Goal: Task Accomplishment & Management: Manage account settings

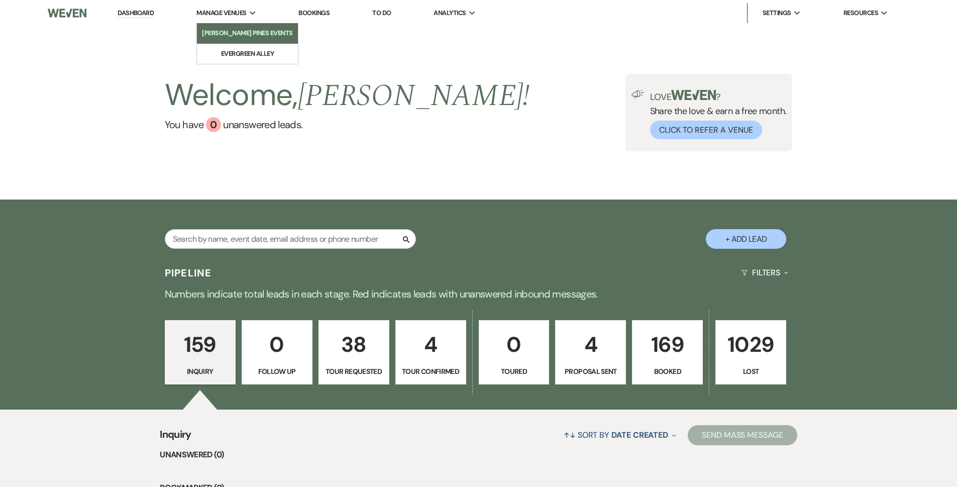
click at [239, 39] on link "[PERSON_NAME] Pines Events" at bounding box center [247, 33] width 101 height 20
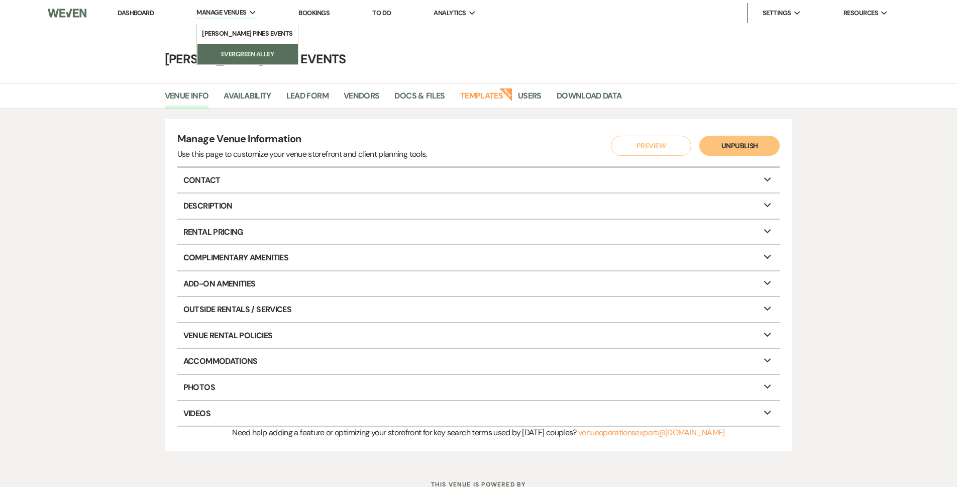
click at [250, 54] on li "Evergreen Alley" at bounding box center [247, 54] width 90 height 10
click at [265, 101] on link "Availability" at bounding box center [247, 98] width 47 height 19
select select "2"
select select "2026"
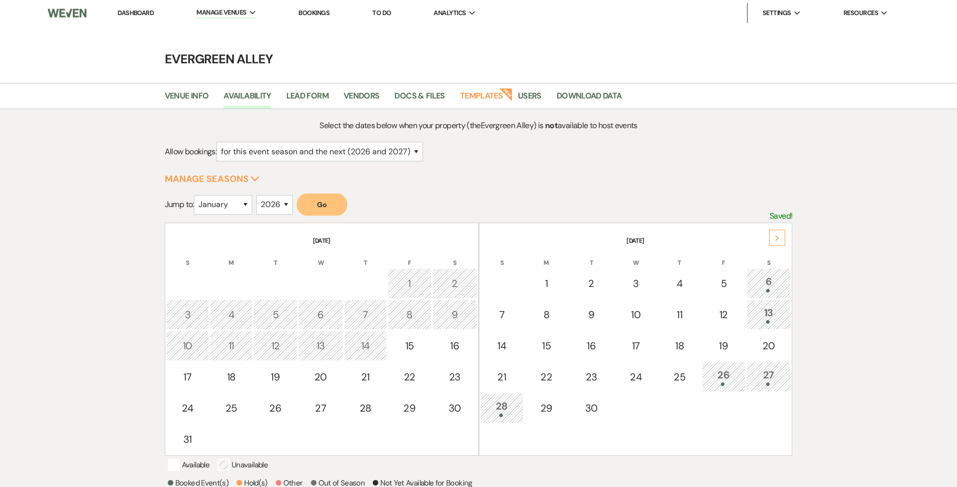
click at [341, 204] on button "Go" at bounding box center [322, 204] width 50 height 22
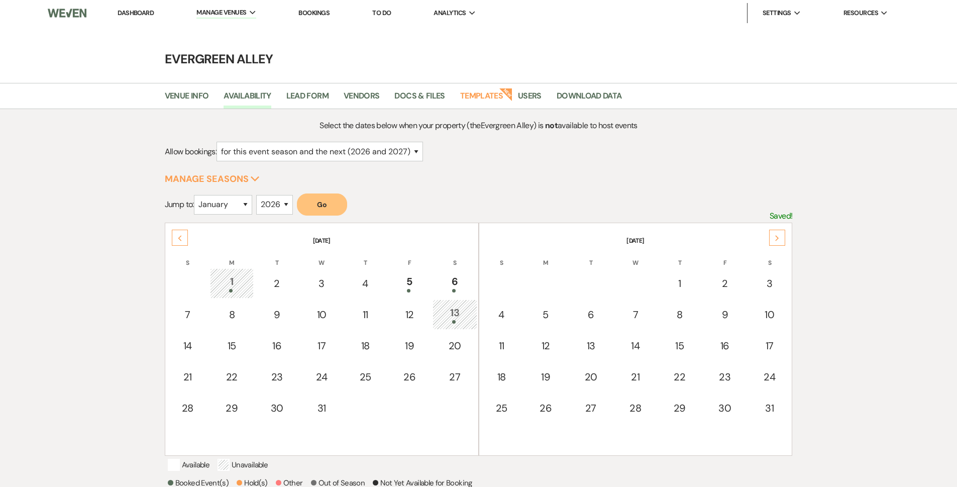
click at [180, 238] on icon "Previous" at bounding box center [179, 238] width 5 height 6
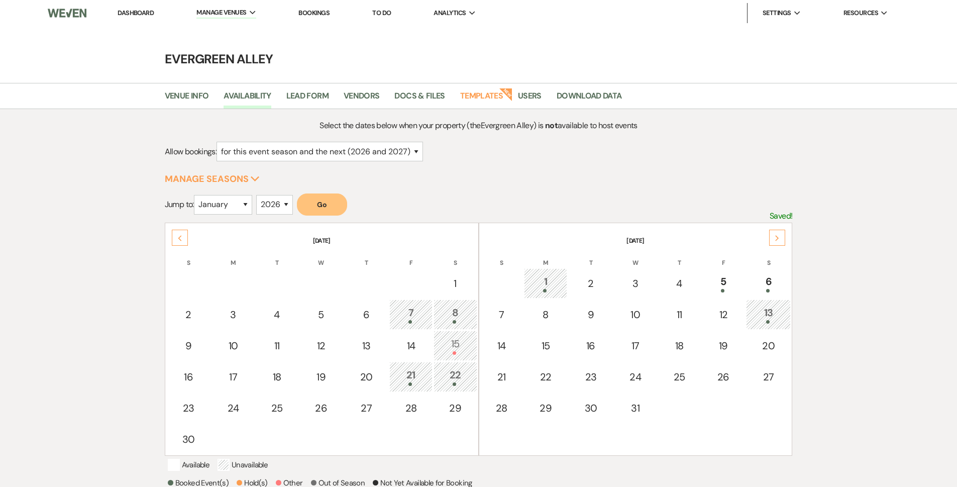
click at [180, 238] on icon "Previous" at bounding box center [179, 238] width 5 height 6
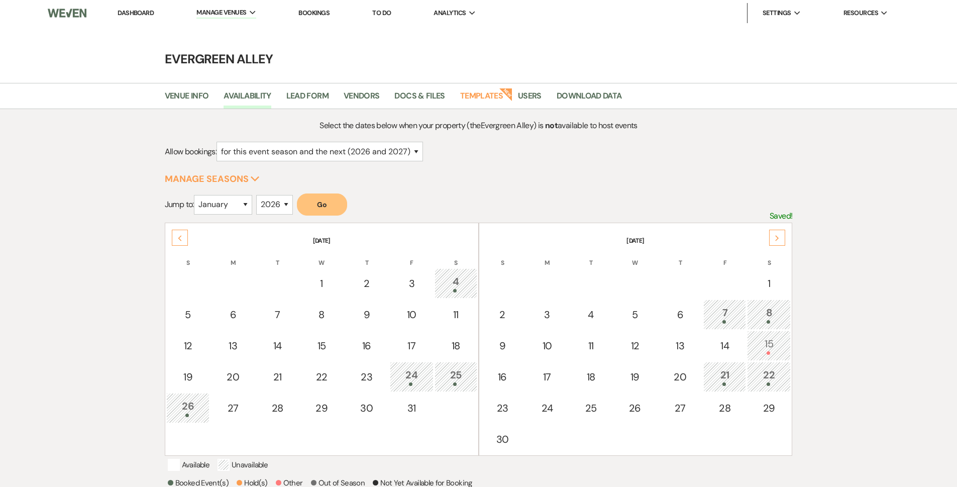
click at [180, 238] on icon "Previous" at bounding box center [179, 238] width 5 height 6
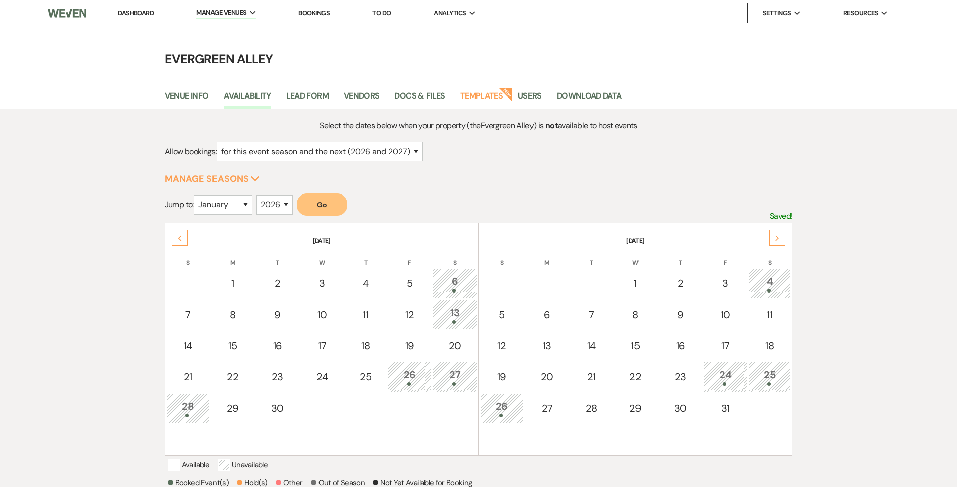
click at [325, 202] on button "Go" at bounding box center [322, 204] width 50 height 22
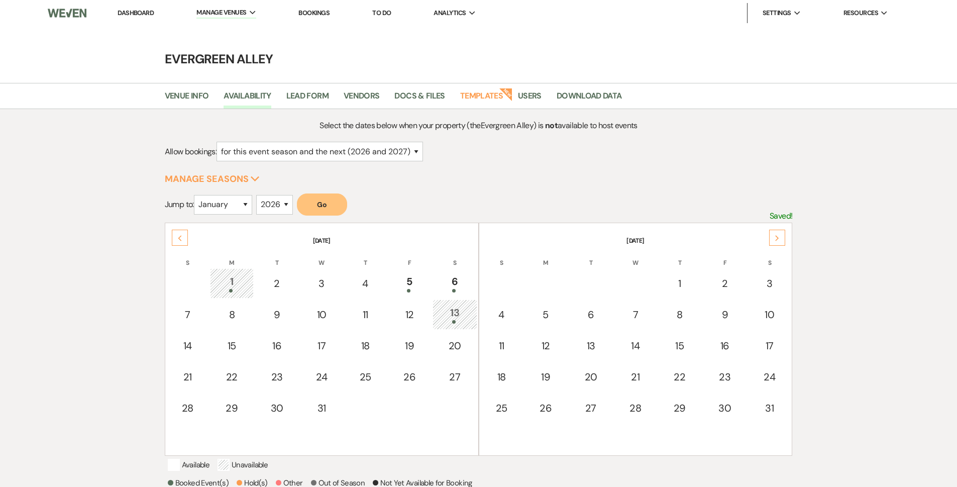
click at [769, 244] on div "Next" at bounding box center [777, 238] width 16 height 16
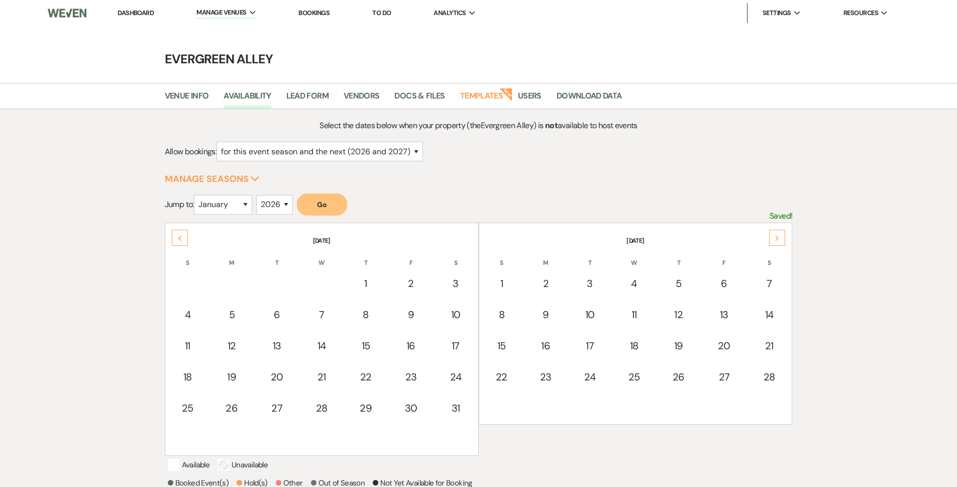
click at [773, 242] on div "Next" at bounding box center [777, 238] width 16 height 16
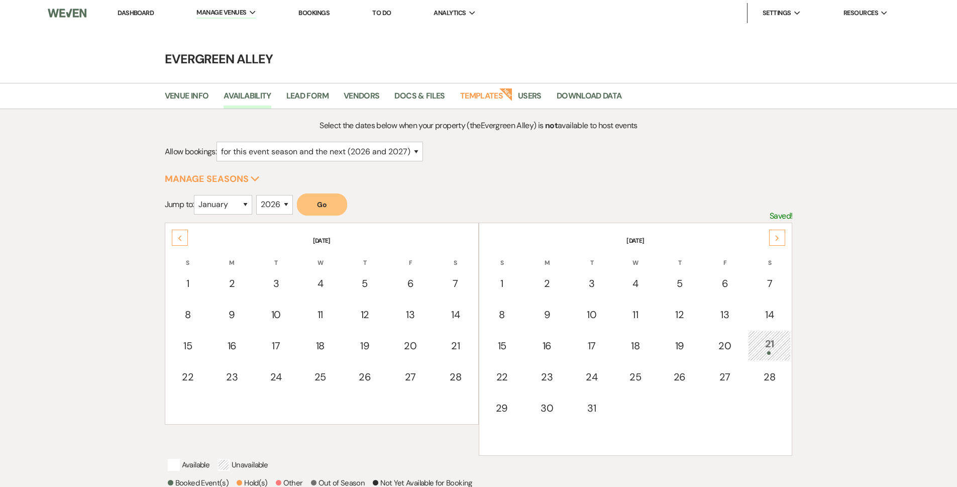
click at [185, 239] on div "Previous" at bounding box center [180, 238] width 16 height 16
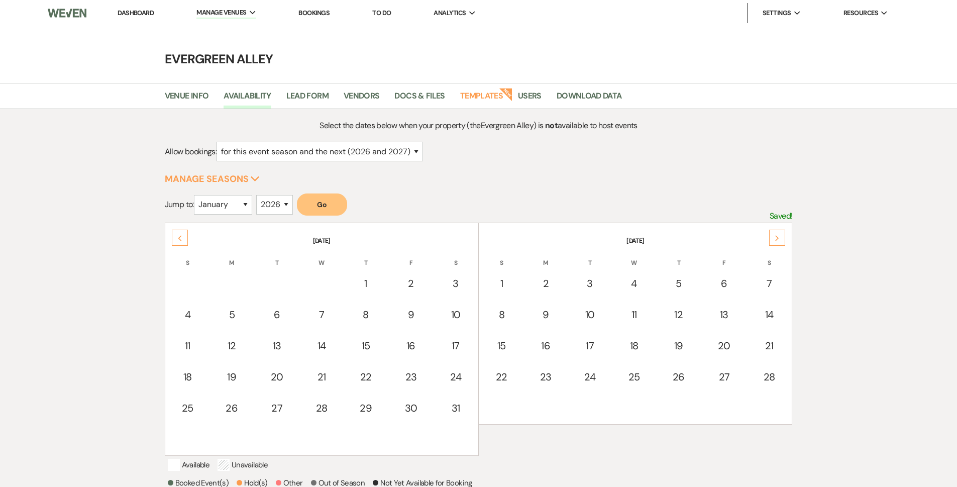
drag, startPoint x: 762, startPoint y: 242, endPoint x: 770, endPoint y: 240, distance: 8.8
click at [770, 223] on div "Next [DATE] S M T W T F S 1 2 3 4 5 6 7 8 9 10 11 12 13 14 15 16 17 18 19 20 21…" at bounding box center [479, 223] width 628 height 0
click at [770, 240] on div "Next" at bounding box center [777, 238] width 16 height 16
click at [771, 240] on div "Next" at bounding box center [777, 238] width 16 height 16
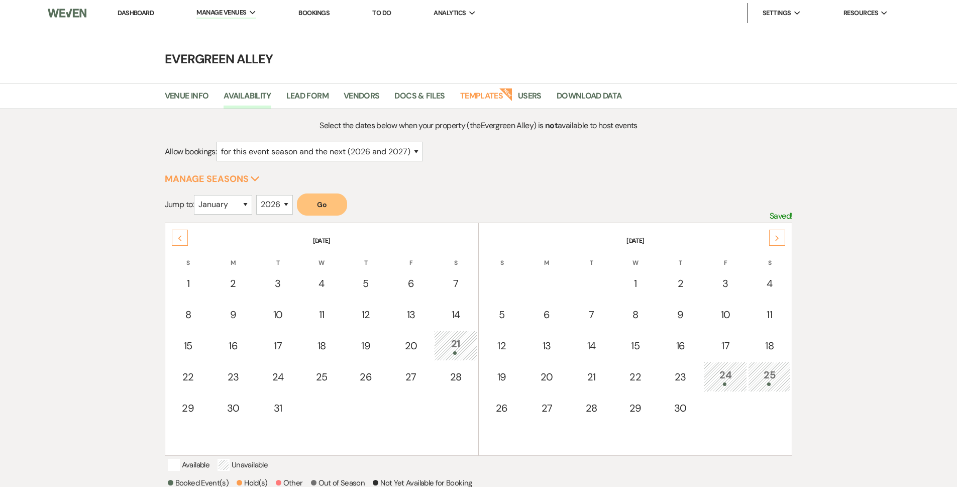
click at [771, 240] on div "Next" at bounding box center [777, 238] width 16 height 16
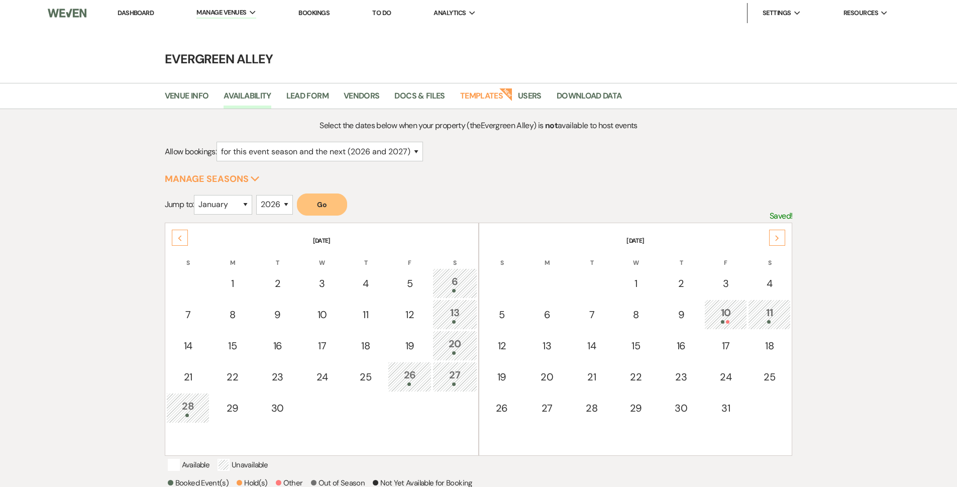
click at [771, 240] on div "Next" at bounding box center [777, 238] width 16 height 16
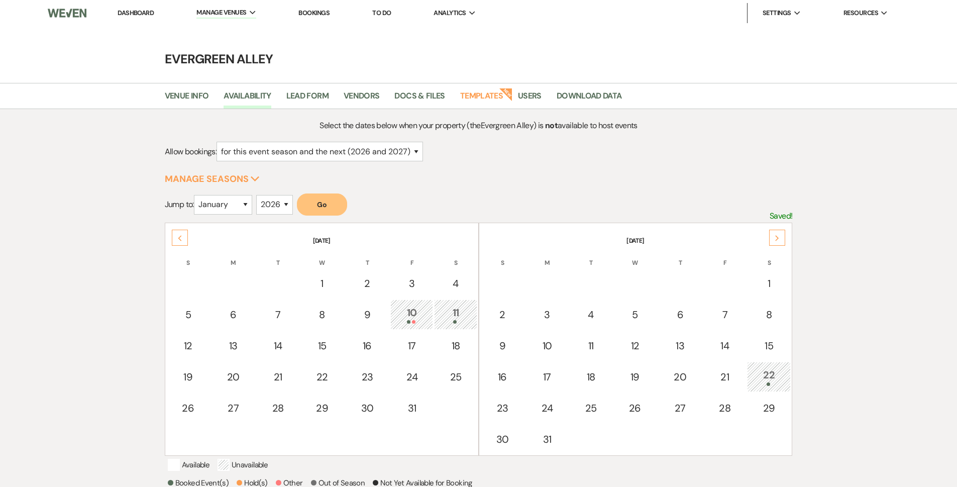
click at [771, 240] on div "Next" at bounding box center [777, 238] width 16 height 16
click at [770, 240] on div "Next" at bounding box center [777, 238] width 16 height 16
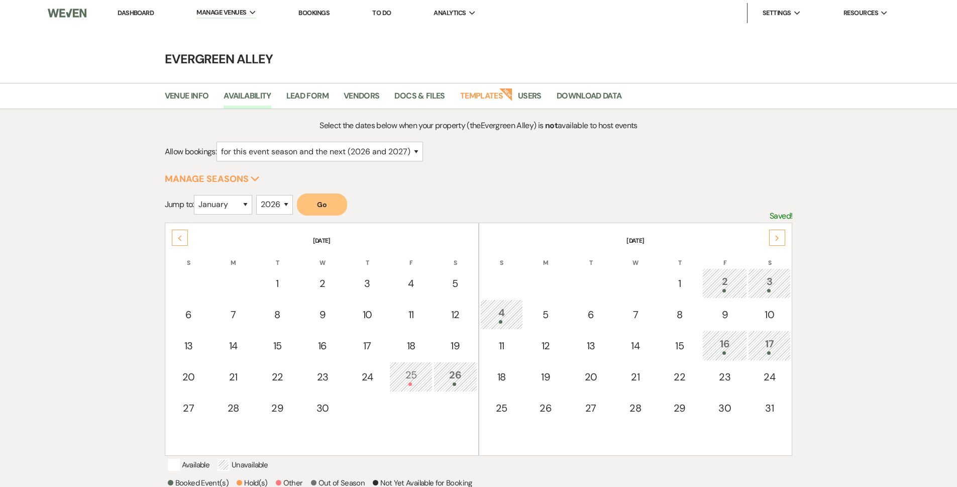
click at [182, 238] on icon "Previous" at bounding box center [179, 238] width 5 height 6
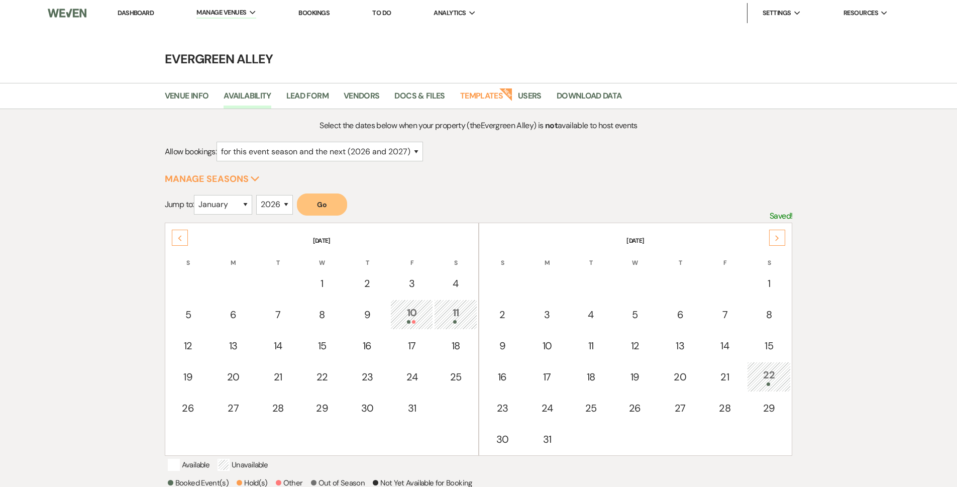
click at [182, 238] on icon "Previous" at bounding box center [179, 238] width 5 height 6
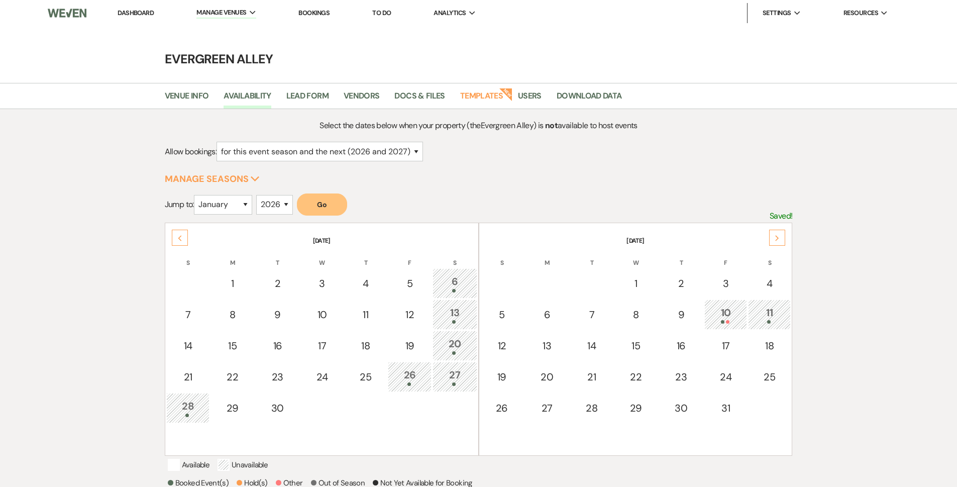
click at [182, 238] on icon "Previous" at bounding box center [179, 238] width 5 height 6
click at [182, 238] on div "Previous" at bounding box center [180, 238] width 16 height 16
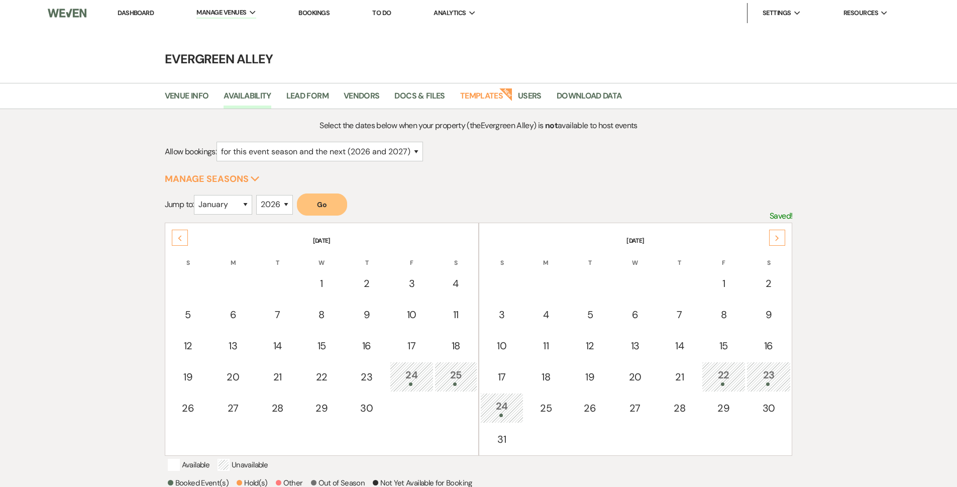
click at [182, 238] on div "Previous" at bounding box center [180, 238] width 16 height 16
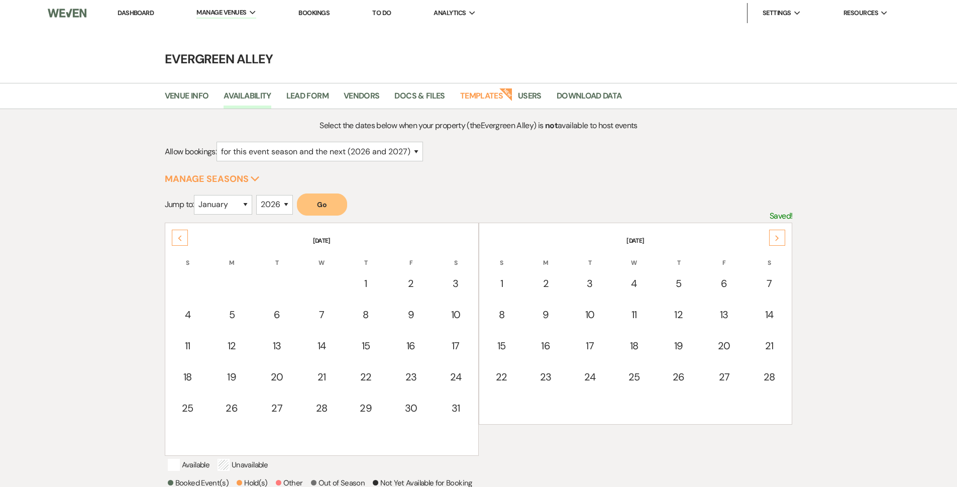
click at [182, 238] on div "Previous" at bounding box center [180, 238] width 16 height 16
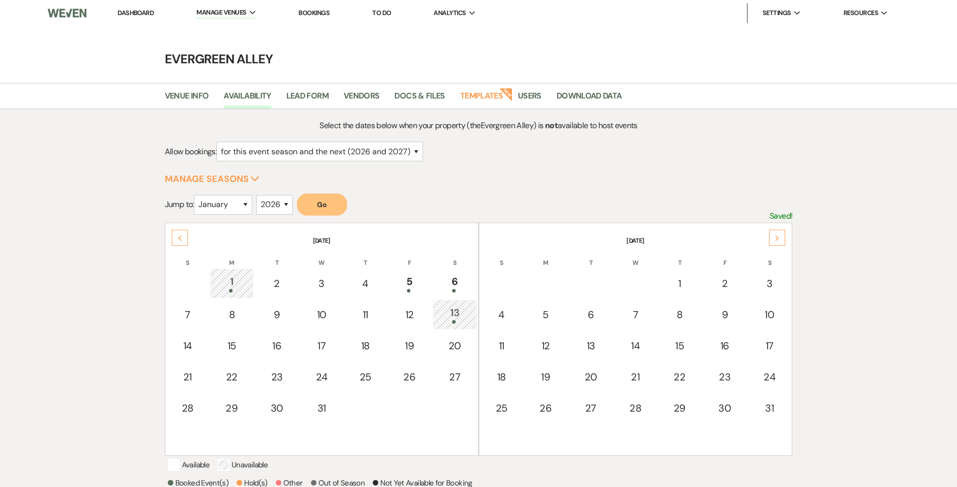
click at [182, 238] on div "Previous" at bounding box center [180, 238] width 16 height 16
